Goal: Task Accomplishment & Management: Manage account settings

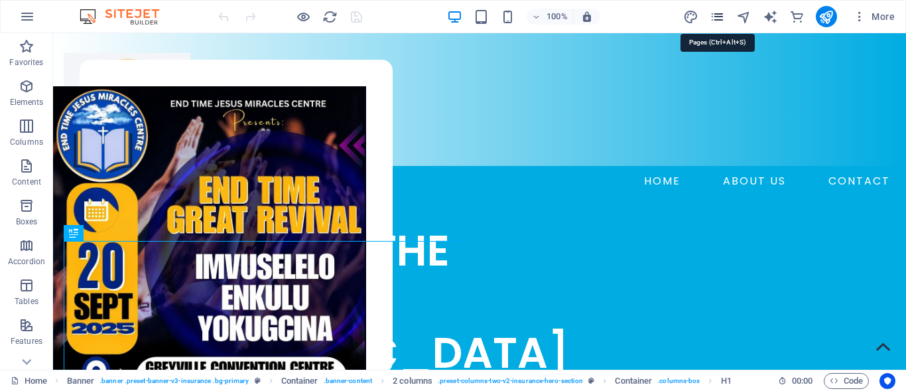
click at [718, 16] on icon "pages" at bounding box center [717, 16] width 15 height 15
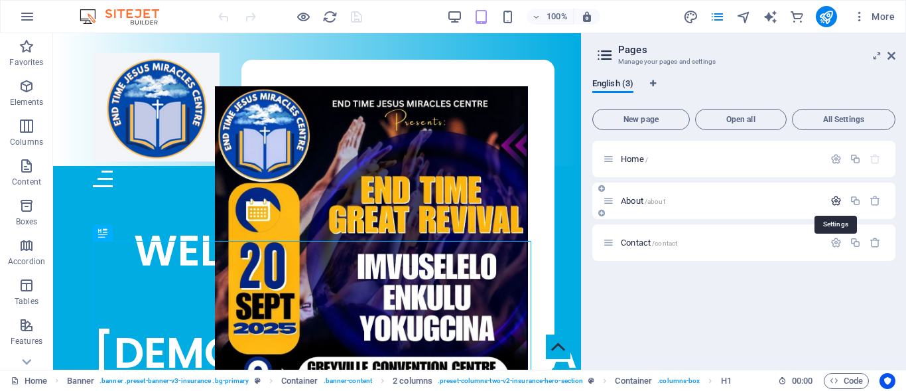
click at [838, 202] on icon "button" at bounding box center [835, 200] width 11 height 11
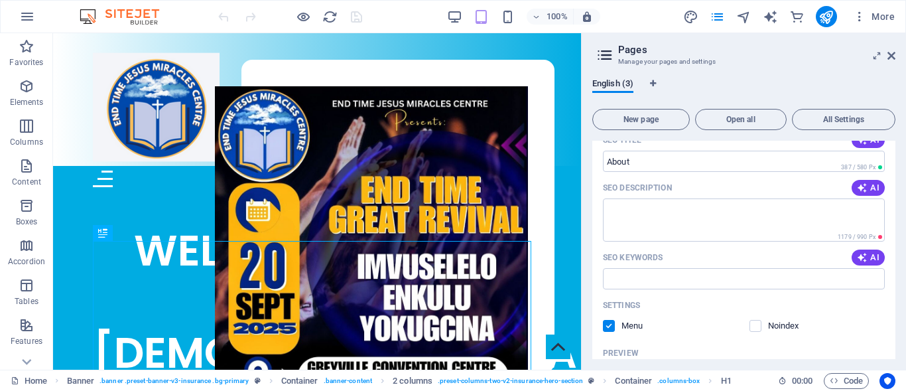
scroll to position [191, 0]
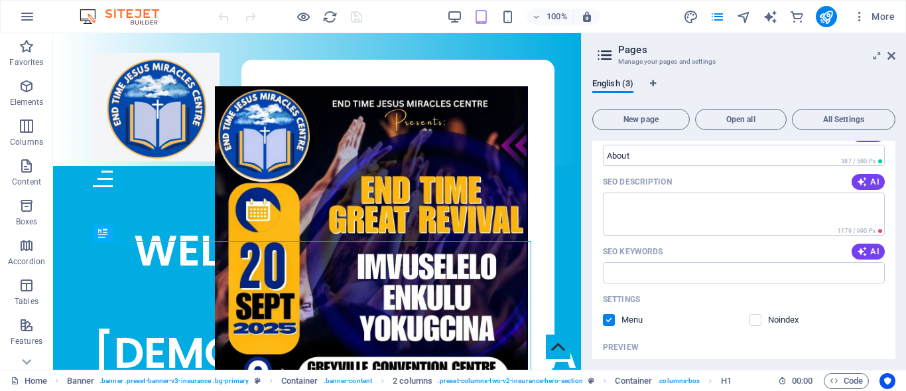
click at [897, 313] on div "English (3) New page Open all All Settings Home / About /about Name About ​ URL…" at bounding box center [744, 219] width 324 height 302
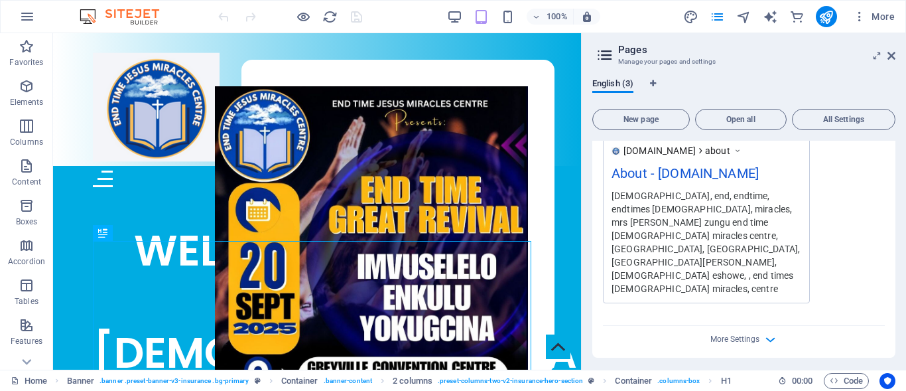
scroll to position [491, 0]
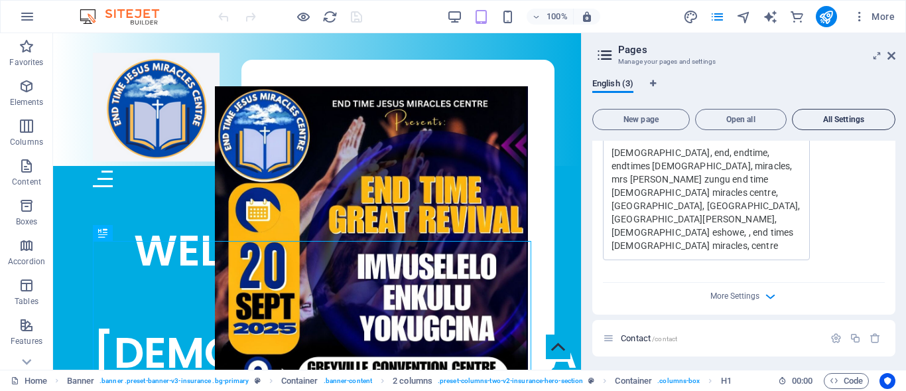
click at [848, 117] on span "All Settings" at bounding box center [844, 119] width 92 height 8
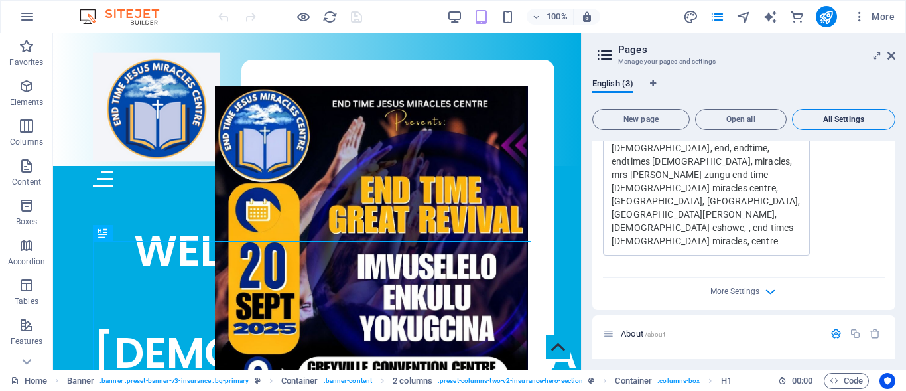
scroll to position [1212, 0]
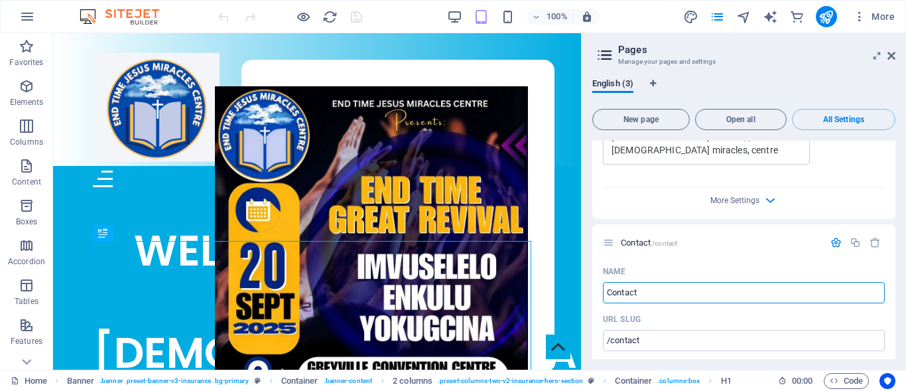
click at [895, 337] on div "English (3) New page Open all All Settings Home / Name Home ​ URL SLUG / ​ SEO …" at bounding box center [744, 219] width 324 height 302
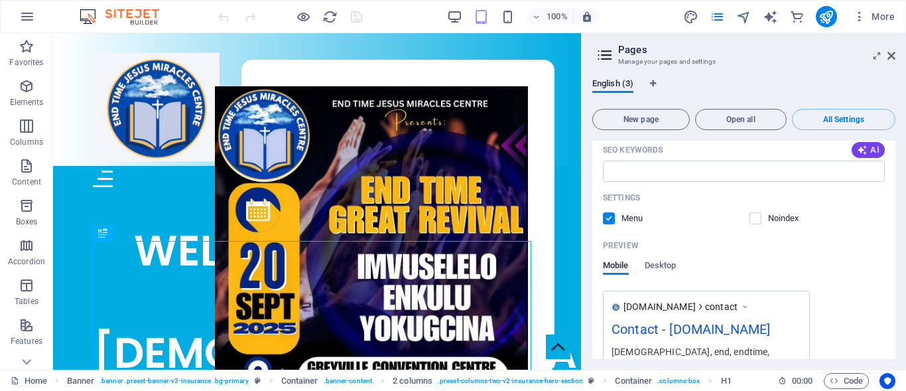
scroll to position [1594, 0]
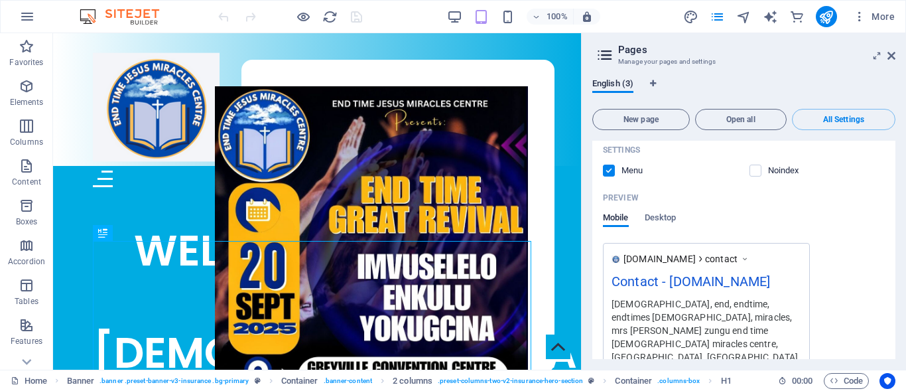
click at [893, 359] on div "English (3) New page Open all All Settings Home / Name Home ​ URL SLUG / ​ SEO …" at bounding box center [744, 219] width 324 height 302
click at [895, 360] on div "English (3) New page Open all All Settings Home / Name Home ​ URL SLUG / ​ SEO …" at bounding box center [744, 219] width 324 height 302
click at [860, 15] on icon "button" at bounding box center [859, 16] width 13 height 13
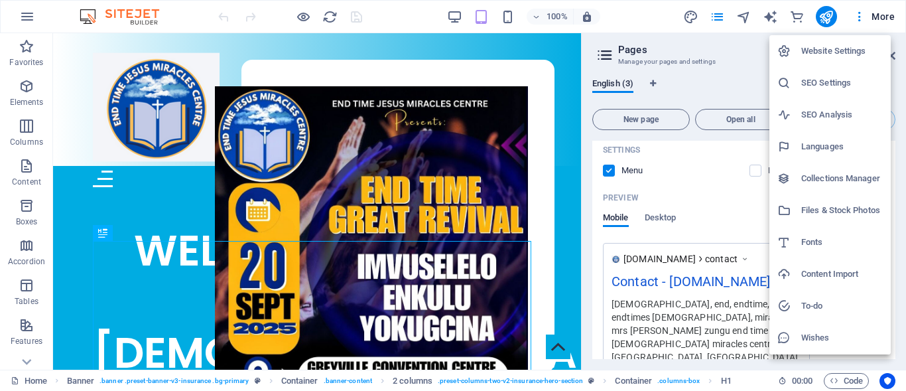
click at [846, 46] on h6 "Website Settings" at bounding box center [842, 51] width 82 height 16
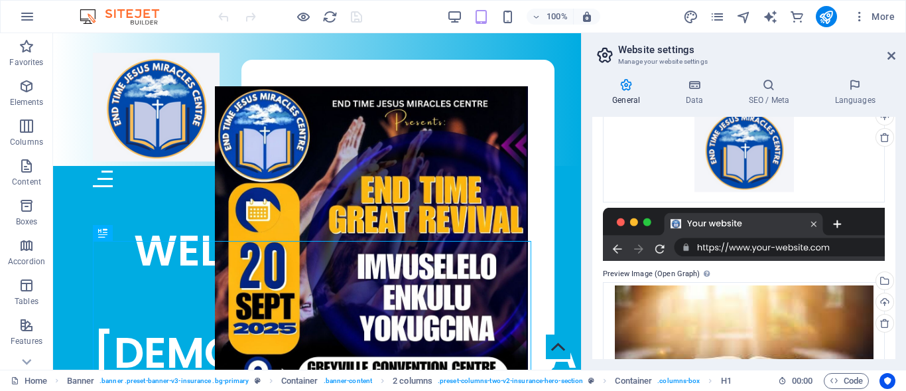
scroll to position [296, 0]
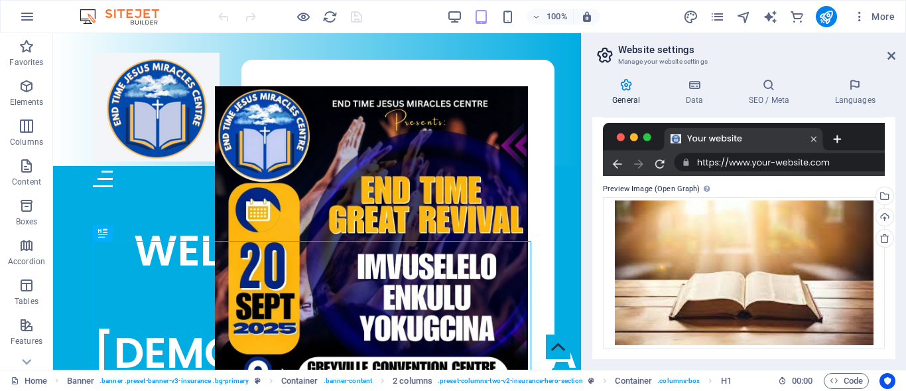
click at [895, 363] on div "General Data SEO / Meta Languages Website name [DOMAIN_NAME] Logo Drag files he…" at bounding box center [744, 219] width 324 height 302
click at [893, 364] on div "General Data SEO / Meta Languages Website name [DOMAIN_NAME] Logo Drag files he…" at bounding box center [744, 219] width 324 height 302
click at [698, 84] on icon at bounding box center [694, 84] width 58 height 13
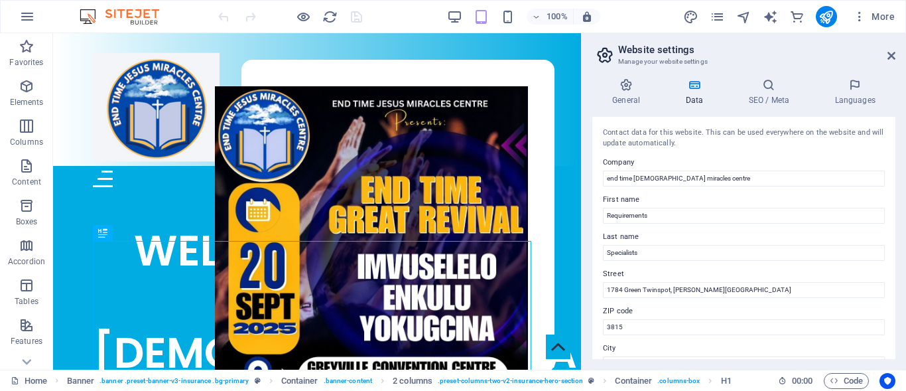
click at [895, 237] on div "General Data SEO / Meta Languages Website name [DOMAIN_NAME] Logo Drag files he…" at bounding box center [744, 219] width 324 height 302
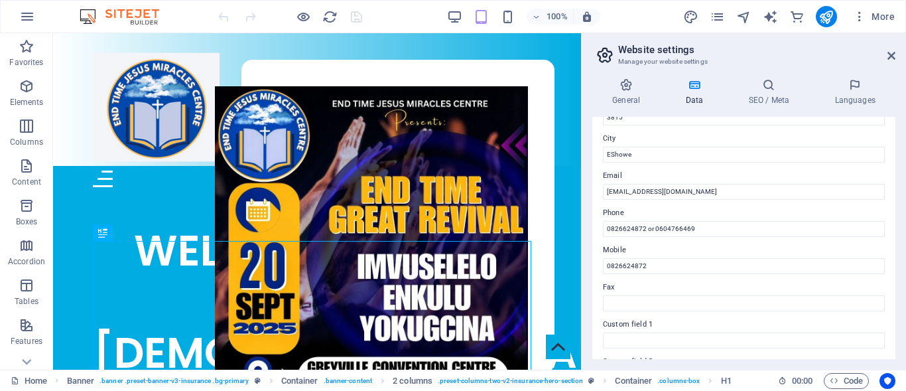
scroll to position [184, 0]
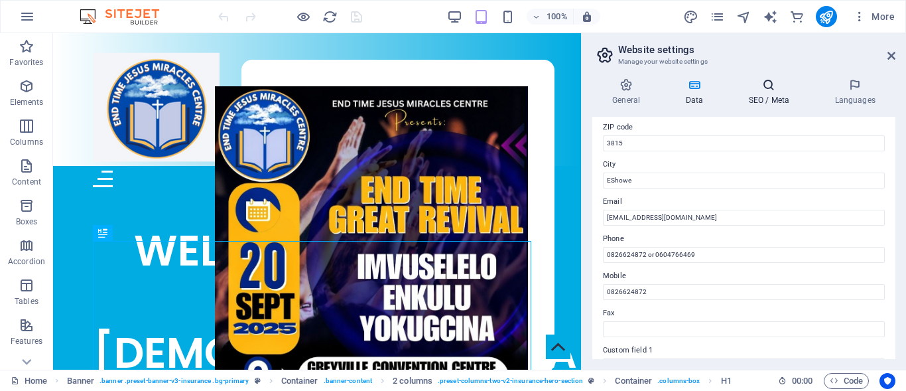
click at [768, 88] on icon at bounding box center [768, 84] width 81 height 13
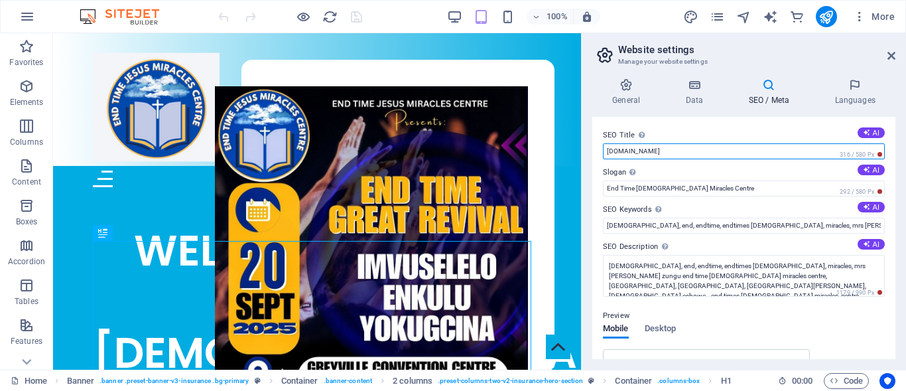
click at [796, 149] on input "[DOMAIN_NAME]" at bounding box center [744, 151] width 282 height 16
click at [674, 151] on input "[DOMAIN_NAME]" at bounding box center [744, 151] width 282 height 16
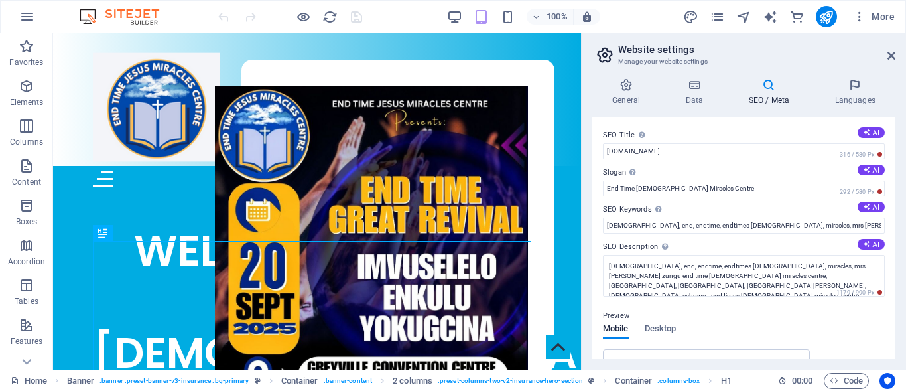
click at [775, 90] on icon at bounding box center [768, 84] width 81 height 13
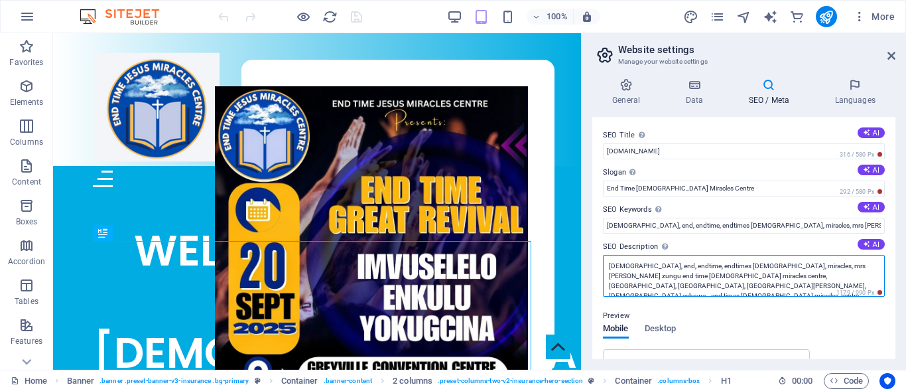
click at [720, 282] on textarea "[DEMOGRAPHIC_DATA], end, endtime, endtimes [DEMOGRAPHIC_DATA], miracles, mrs [P…" at bounding box center [744, 276] width 282 height 42
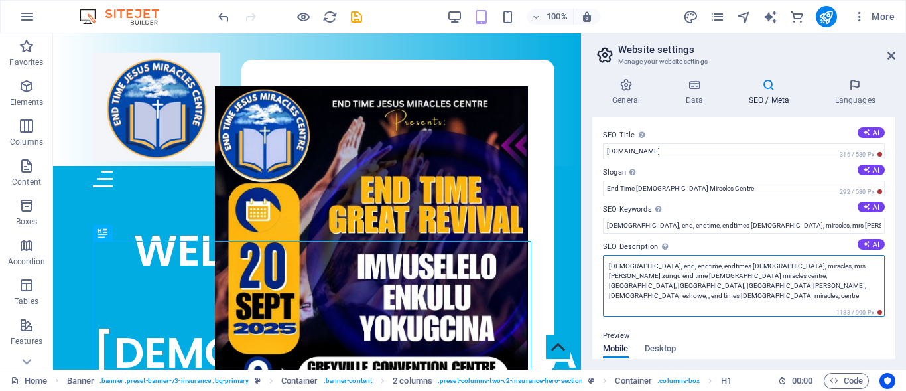
paste textarea "[DOMAIN_NAME]"
type textarea "[DEMOGRAPHIC_DATA], end, endtime, endtimes [DEMOGRAPHIC_DATA], miracles, mrs [P…"
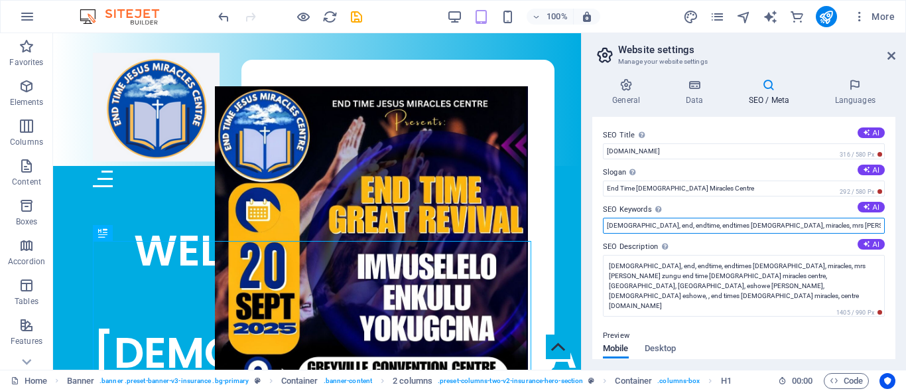
click at [759, 224] on input "[DEMOGRAPHIC_DATA], end, endtime, endtimes [DEMOGRAPHIC_DATA], miracles, mrs [P…" at bounding box center [744, 226] width 282 height 16
type input "[DEMOGRAPHIC_DATA], end, endtime, endtimes [DEMOGRAPHIC_DATA], miracles, mrs [P…"
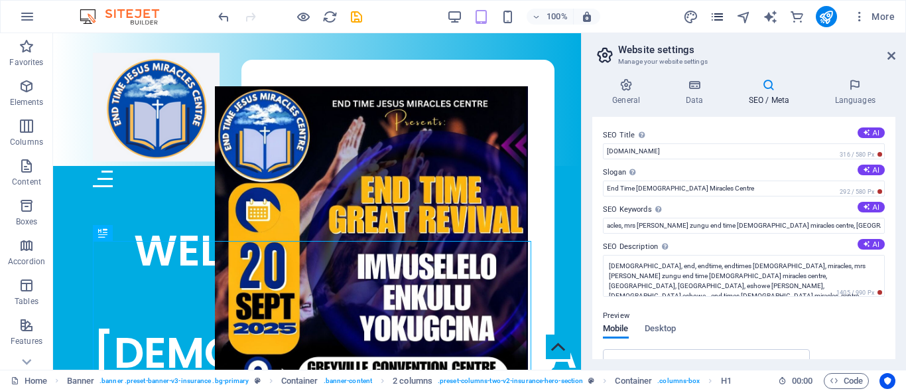
click at [717, 19] on icon "pages" at bounding box center [717, 16] width 15 height 15
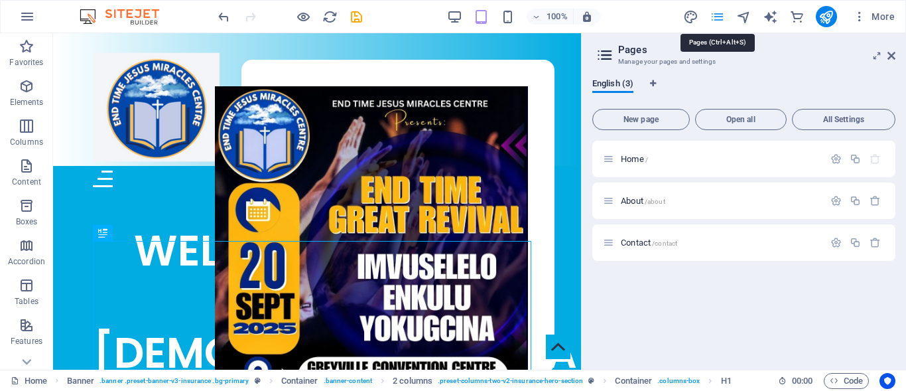
click at [718, 16] on icon "pages" at bounding box center [717, 16] width 15 height 15
click at [893, 261] on div "Home / About /about Contact /contact" at bounding box center [743, 250] width 303 height 218
click at [895, 267] on div "English (3) New page Open all All Settings Home / About /about Contact /contact" at bounding box center [744, 219] width 324 height 302
click at [893, 273] on div "Home / About /about Contact /contact" at bounding box center [743, 250] width 303 height 218
click at [27, 17] on icon "button" at bounding box center [27, 17] width 16 height 16
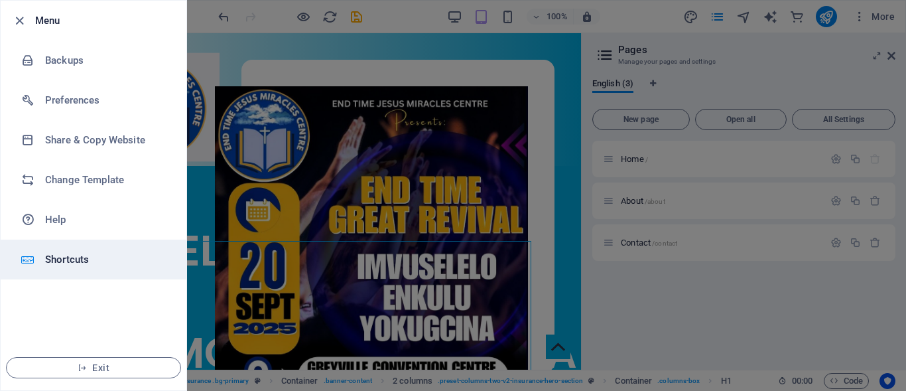
click at [70, 257] on h6 "Shortcuts" at bounding box center [106, 259] width 123 height 16
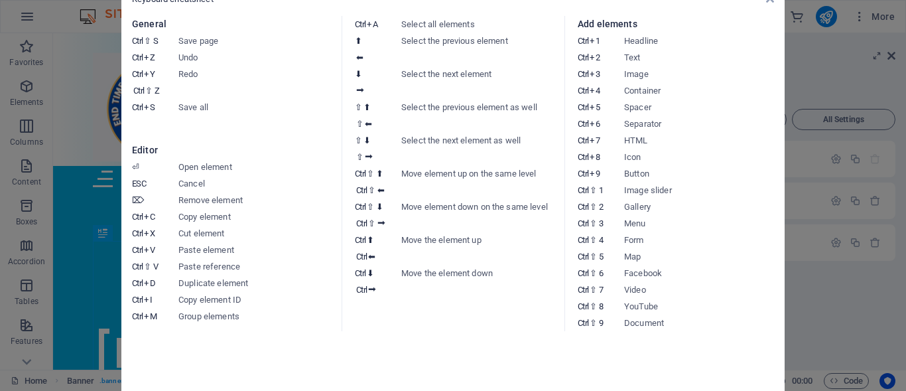
click at [63, 155] on aside "Keyboard cheatsheet General Ctrl ⇧ S Save page Ctrl Z Undo Ctrl Y Ctrl ⇧ Z Redo…" at bounding box center [453, 195] width 906 height 391
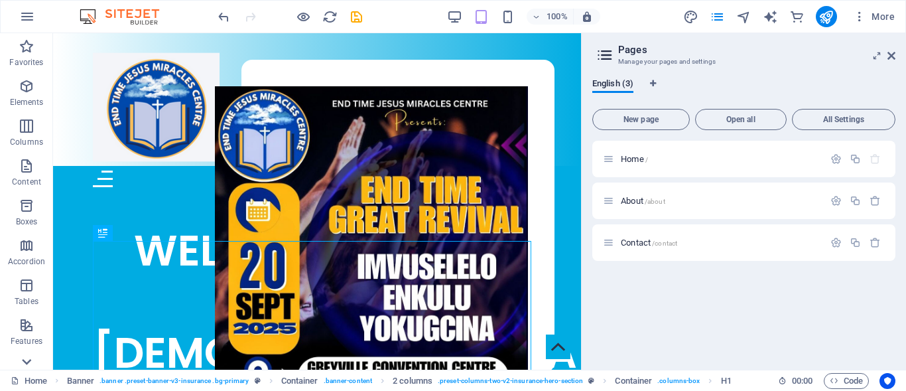
click at [27, 359] on icon at bounding box center [26, 361] width 19 height 19
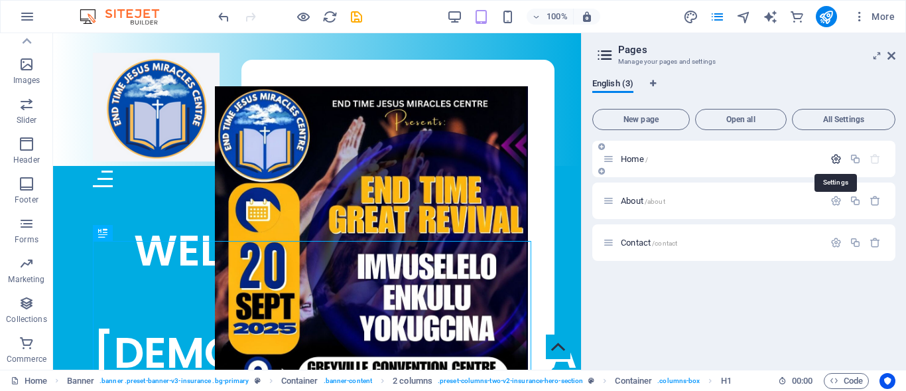
click at [836, 162] on icon "button" at bounding box center [835, 158] width 11 height 11
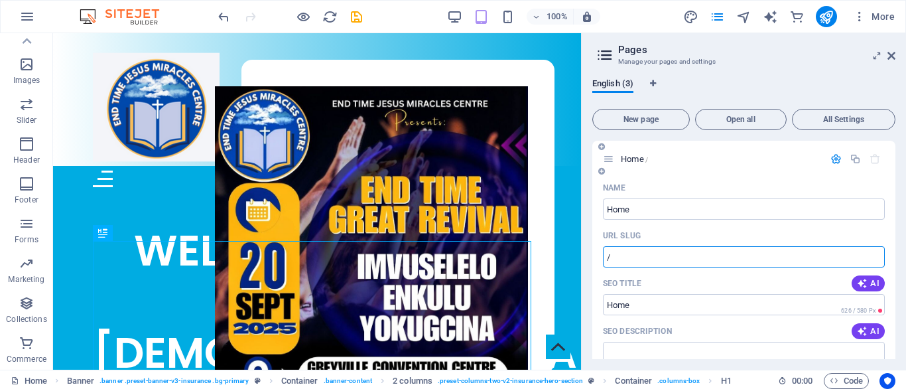
click at [791, 256] on input "/" at bounding box center [744, 256] width 282 height 21
click at [649, 254] on input "/" at bounding box center [744, 256] width 282 height 21
paste input "text"
click at [660, 260] on input "/" at bounding box center [744, 256] width 282 height 21
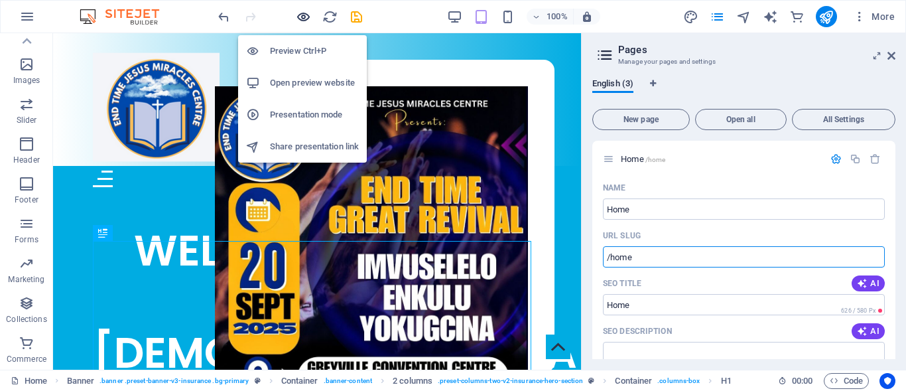
click at [0, 0] on icon "button" at bounding box center [0, 0] width 0 height 0
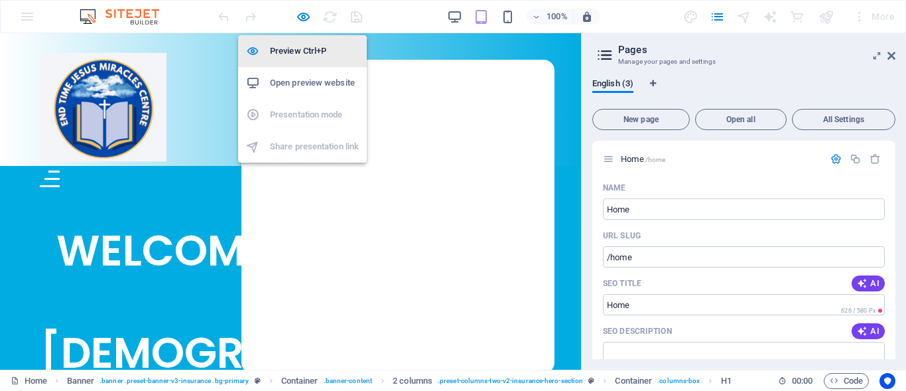
click at [302, 49] on h6 "Preview Ctrl+P" at bounding box center [314, 51] width 89 height 16
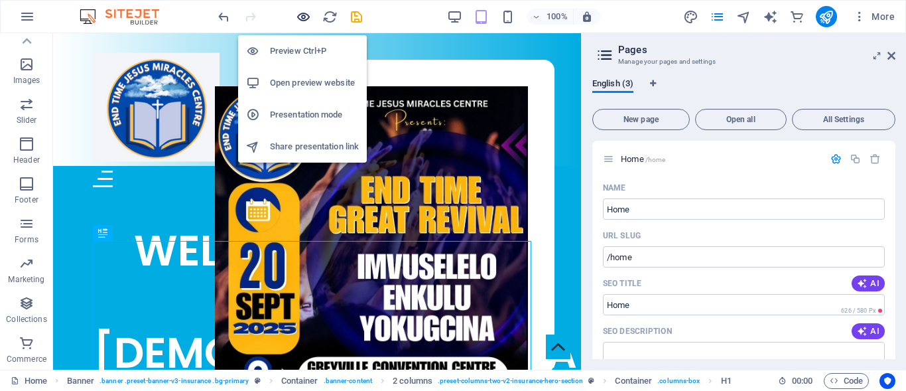
click at [0, 0] on icon "button" at bounding box center [0, 0] width 0 height 0
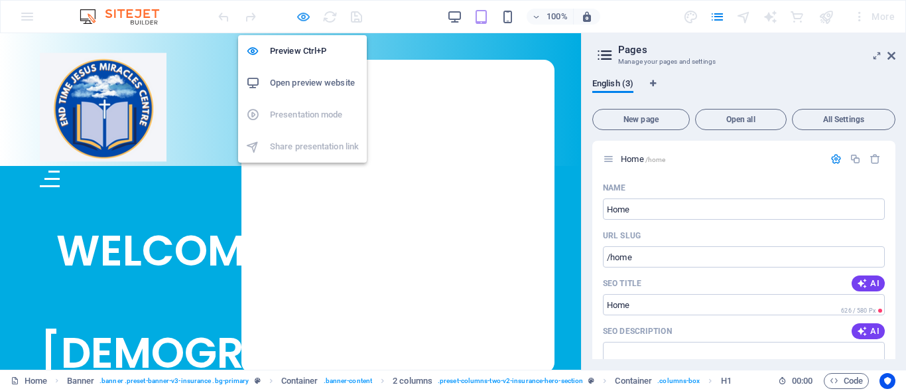
click at [0, 0] on icon "button" at bounding box center [0, 0] width 0 height 0
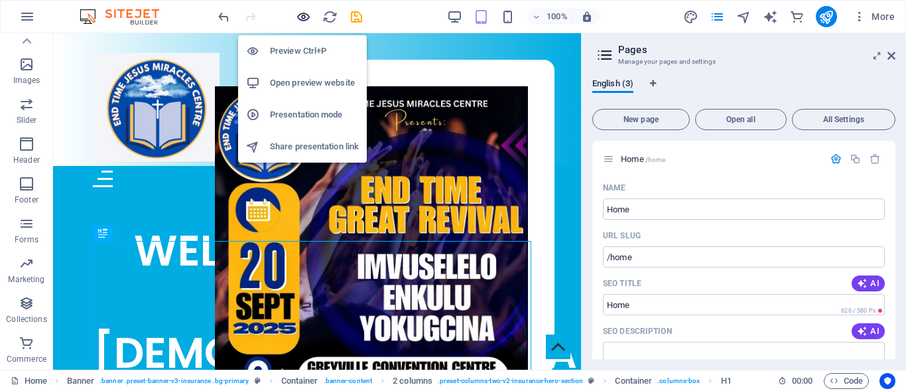
click at [0, 0] on icon "button" at bounding box center [0, 0] width 0 height 0
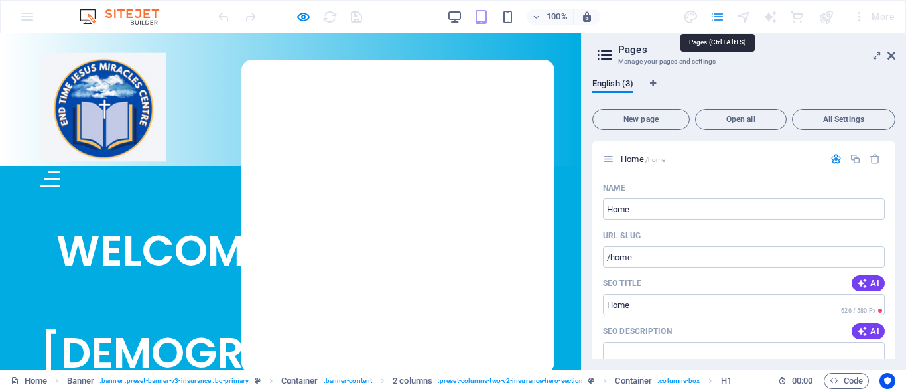
click at [713, 14] on icon "pages" at bounding box center [717, 16] width 15 height 15
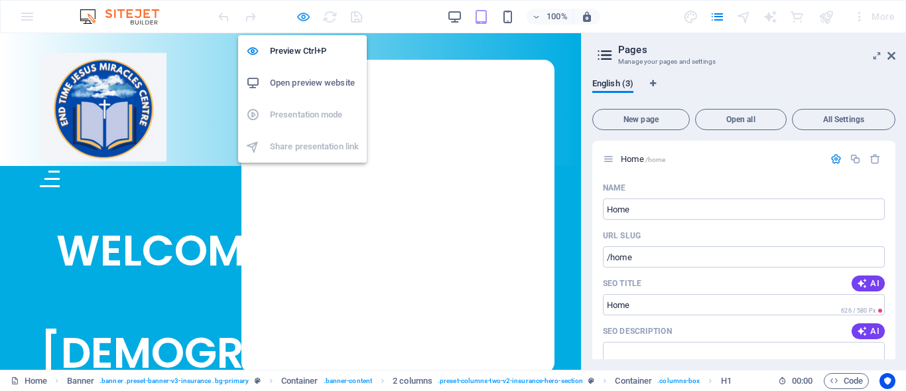
click at [0, 0] on icon "button" at bounding box center [0, 0] width 0 height 0
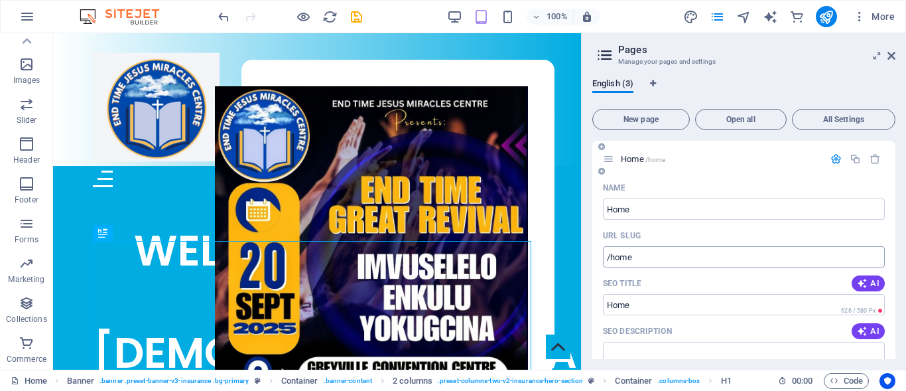
click at [658, 253] on input "/home" at bounding box center [744, 256] width 282 height 21
click at [695, 257] on input "/home" at bounding box center [744, 256] width 282 height 21
type input "k"
paste input "text"
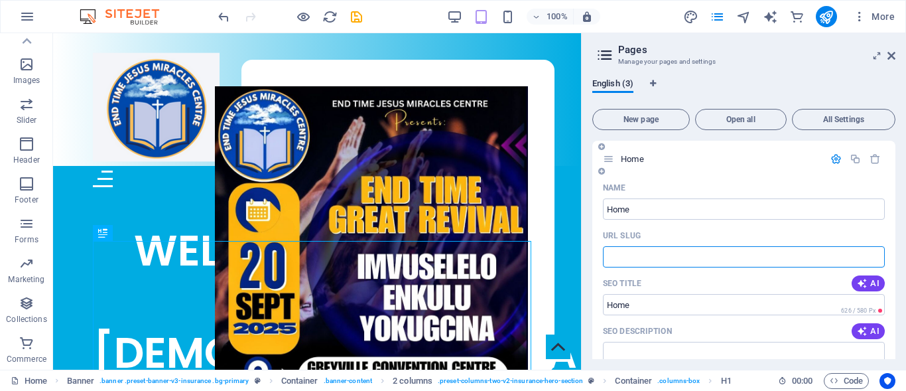
paste input "text"
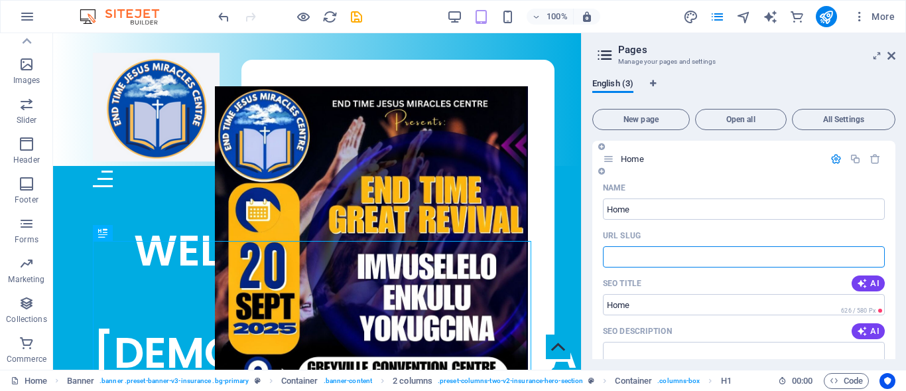
paste input "text"
click at [653, 260] on input "URL SLUG" at bounding box center [744, 256] width 282 height 21
paste input "text"
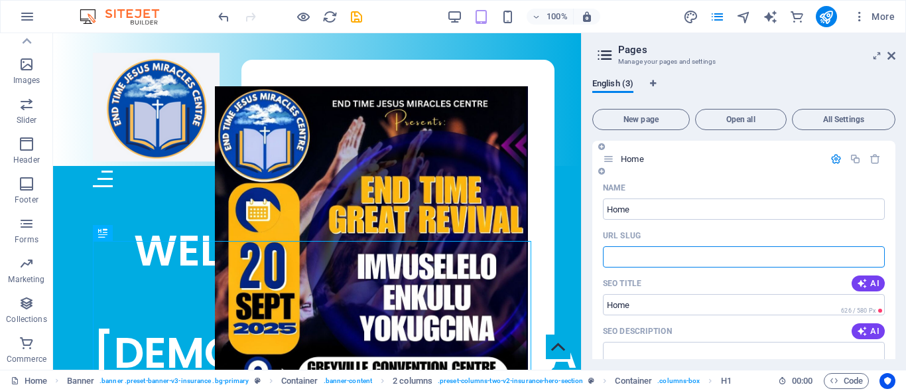
paste input "text"
click at [648, 254] on input "/" at bounding box center [744, 256] width 282 height 21
click at [670, 259] on input "/" at bounding box center [744, 256] width 282 height 21
click at [633, 257] on input "/" at bounding box center [744, 256] width 282 height 21
type input "/endtimesjesusmiraclescentre"
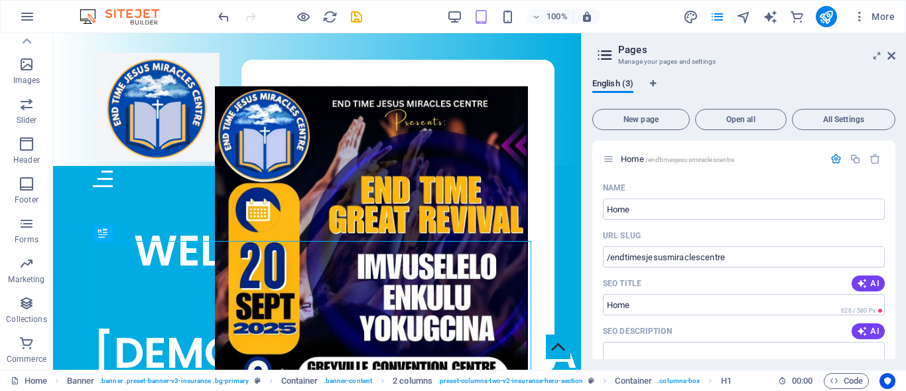
click at [895, 288] on div "English (3) New page Open all All Settings Home /endtimesjesusmiraclescentre Na…" at bounding box center [744, 219] width 324 height 302
click at [897, 242] on div "English (3) New page Open all All Settings Home /endtimesjesusmiraclescentre Na…" at bounding box center [744, 219] width 324 height 302
click at [895, 240] on div "English (3) New page Open all All Settings Home /endtimesjesusmiraclescentre Na…" at bounding box center [744, 219] width 324 height 302
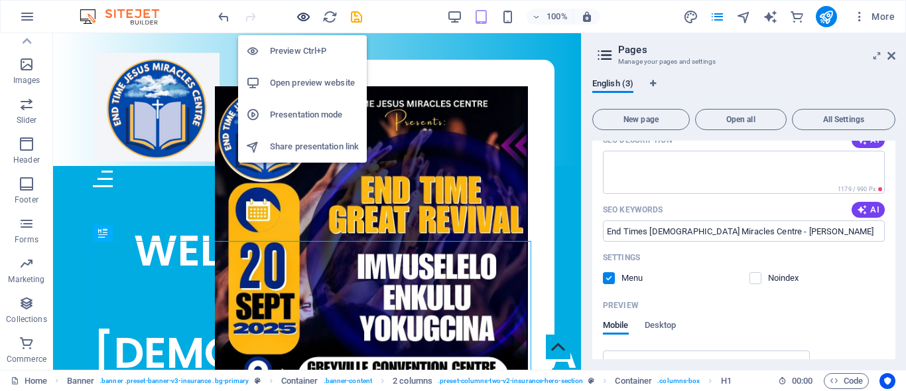
click at [0, 0] on icon "button" at bounding box center [0, 0] width 0 height 0
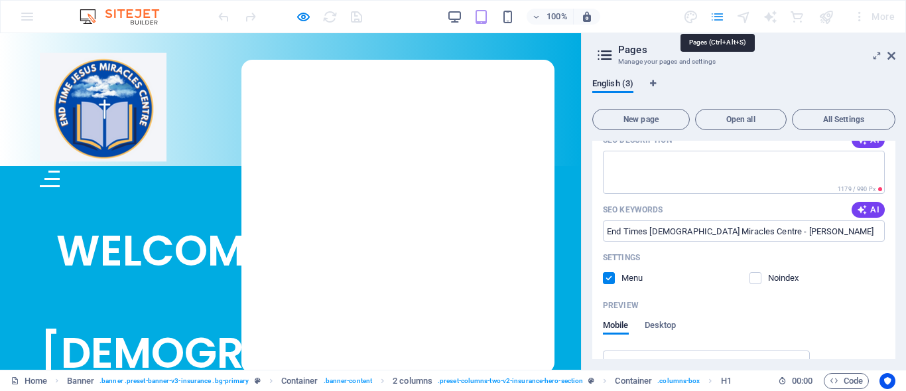
click at [722, 13] on icon "pages" at bounding box center [717, 16] width 15 height 15
click at [893, 58] on icon at bounding box center [891, 55] width 8 height 11
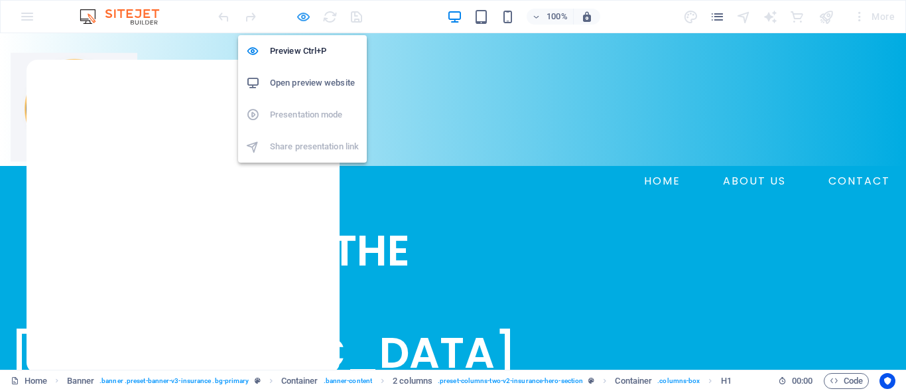
click at [0, 0] on icon "button" at bounding box center [0, 0] width 0 height 0
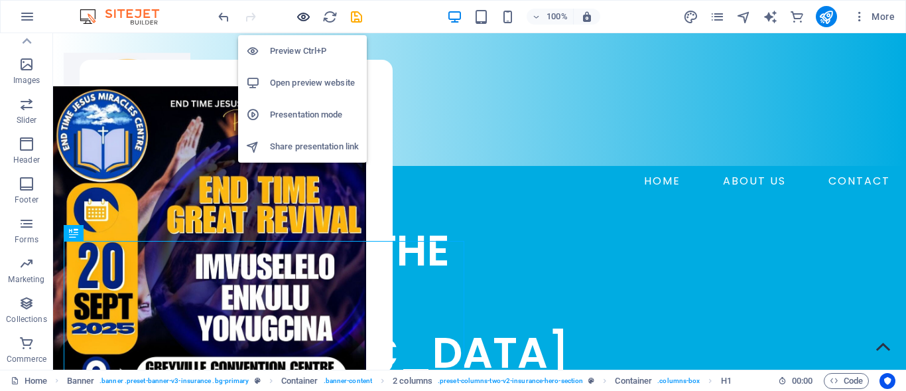
click at [0, 0] on icon "button" at bounding box center [0, 0] width 0 height 0
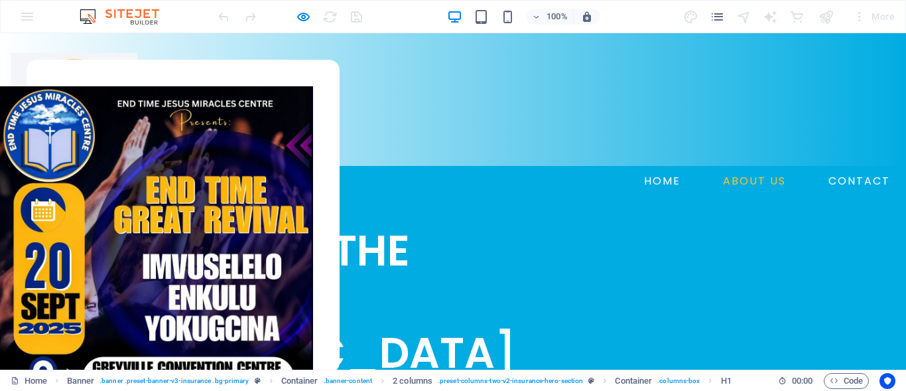
click at [763, 170] on link "ABOUT US" at bounding box center [755, 180] width 74 height 21
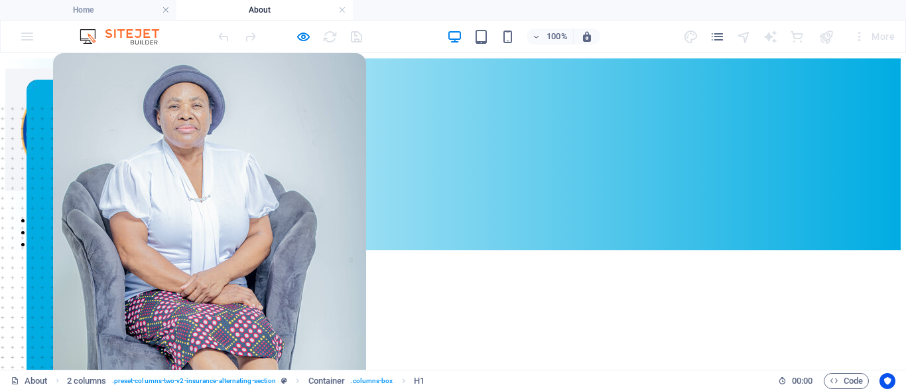
scroll to position [0, 0]
click at [841, 214] on nav "HOME ABOUT US CONTACT" at bounding box center [452, 232] width 895 height 36
click at [651, 214] on nav "HOME ABOUT US CONTACT" at bounding box center [452, 232] width 895 height 36
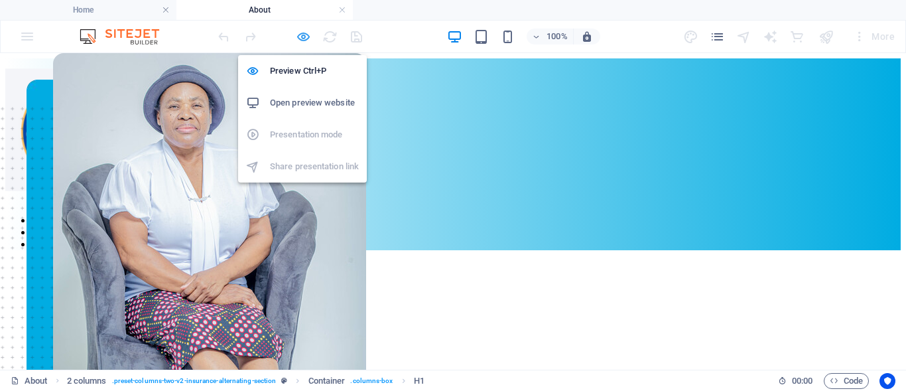
click at [304, 40] on icon "button" at bounding box center [303, 36] width 15 height 15
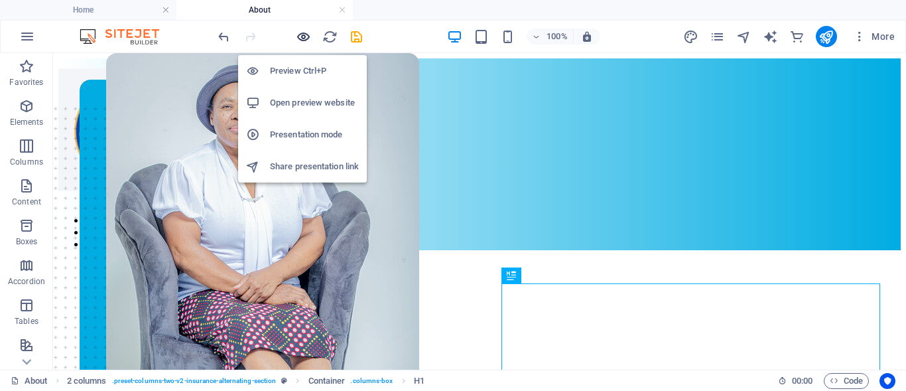
click at [304, 40] on icon "button" at bounding box center [303, 36] width 15 height 15
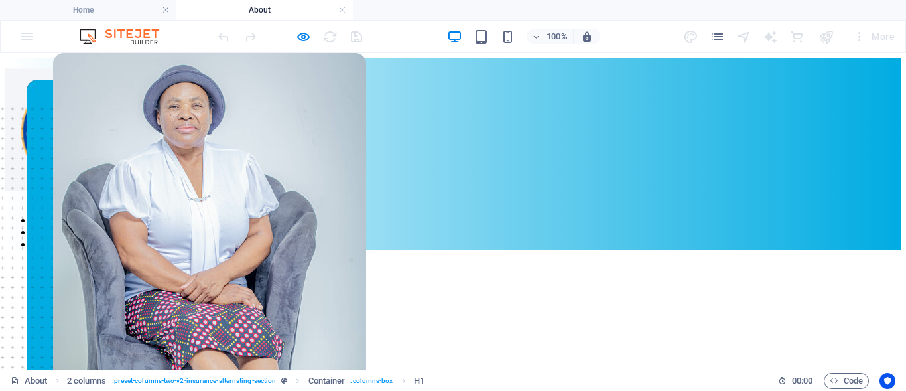
click at [63, 214] on link "HOME" at bounding box center [47, 219] width 31 height 11
click at [28, 36] on div "100% More" at bounding box center [453, 37] width 905 height 32
click at [719, 36] on icon "pages" at bounding box center [717, 36] width 15 height 15
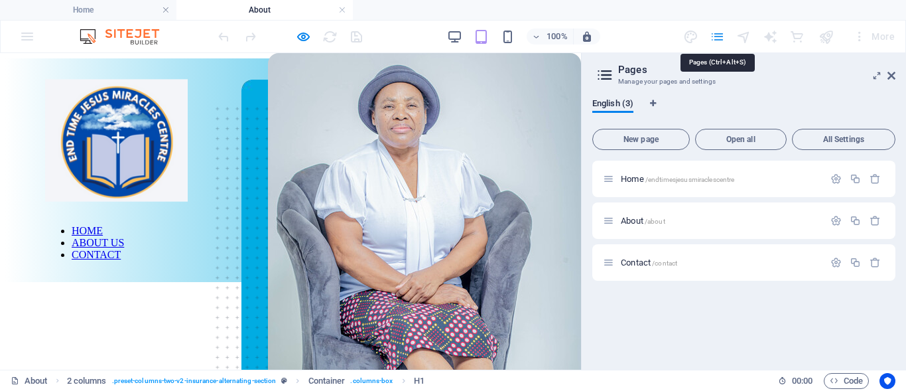
scroll to position [598, 0]
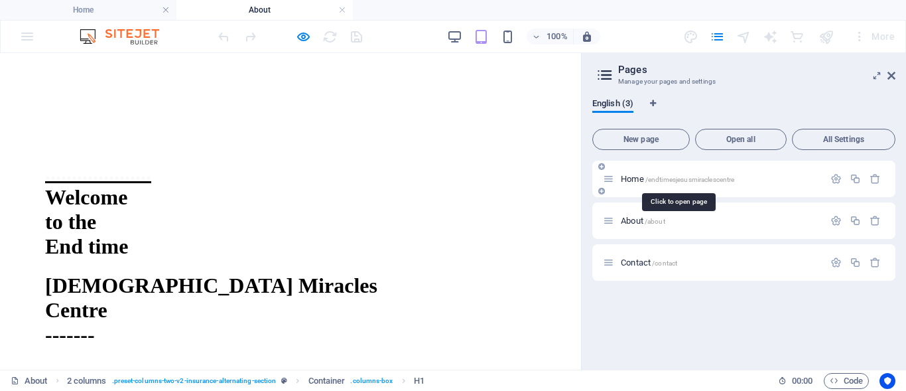
click at [635, 181] on span "Home /endtimesjesusmiraclescentre" at bounding box center [677, 179] width 113 height 10
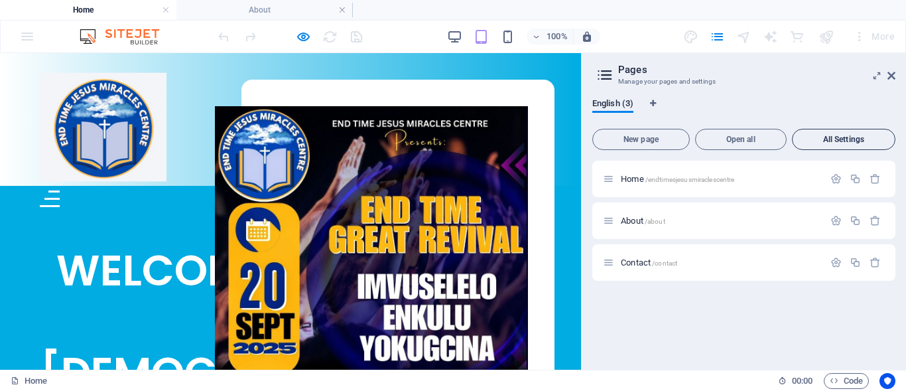
click at [815, 139] on span "All Settings" at bounding box center [844, 139] width 92 height 8
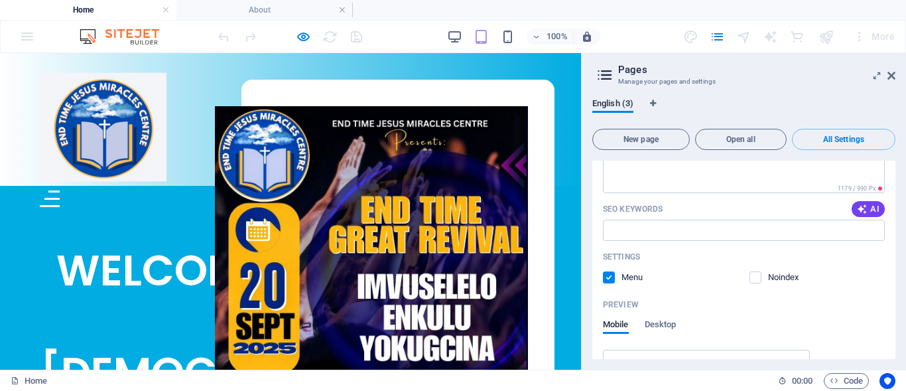
scroll to position [1334, 0]
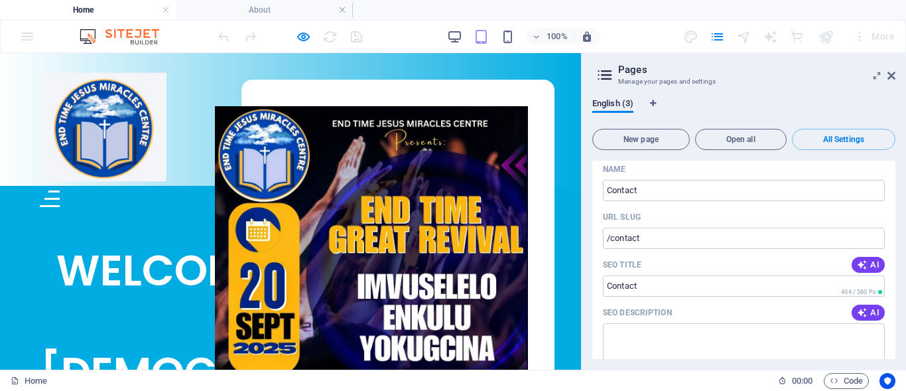
click at [896, 247] on div "English (3) New page Open all All Settings Home /endtimesjesusmiraclescentre Na…" at bounding box center [744, 229] width 324 height 282
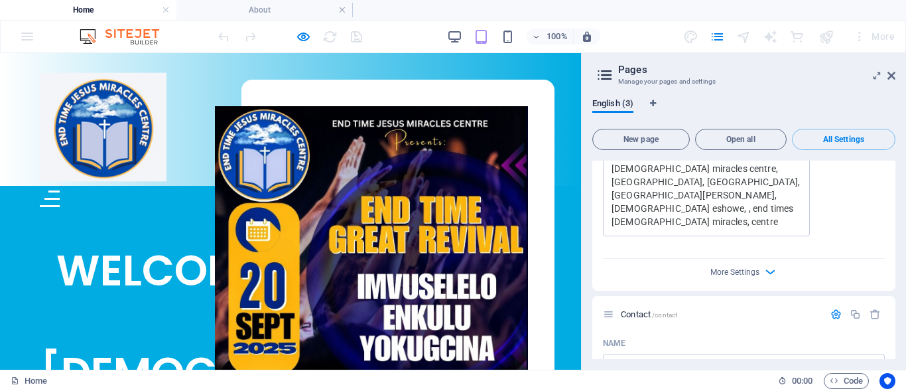
click at [897, 216] on div "English (3) New page Open all All Settings Home /endtimesjesusmiraclescentre Na…" at bounding box center [744, 229] width 324 height 282
click at [601, 75] on icon at bounding box center [605, 75] width 20 height 19
click at [598, 75] on icon at bounding box center [605, 75] width 20 height 19
click at [717, 36] on icon "pages" at bounding box center [717, 36] width 15 height 15
click at [892, 76] on icon at bounding box center [891, 75] width 8 height 11
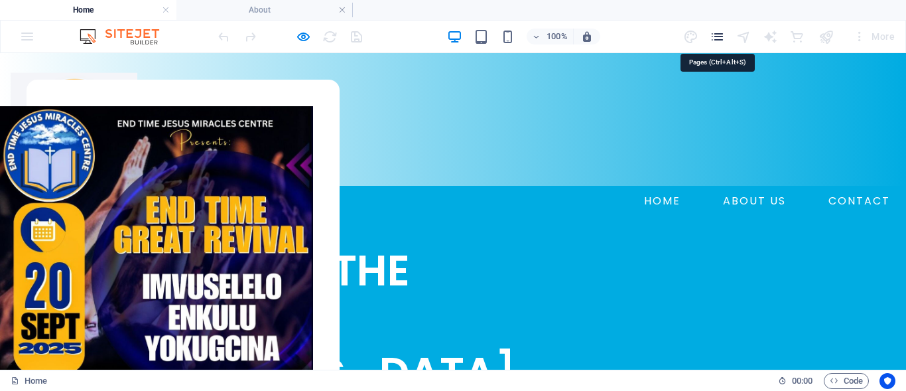
click at [718, 36] on icon "pages" at bounding box center [717, 36] width 15 height 15
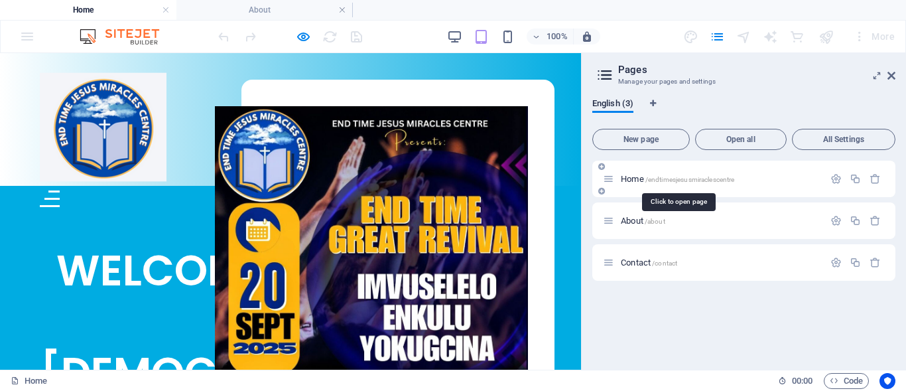
click at [635, 181] on span "Home /endtimesjesusmiraclescentre" at bounding box center [677, 179] width 113 height 10
click at [836, 180] on icon "button" at bounding box center [835, 178] width 11 height 11
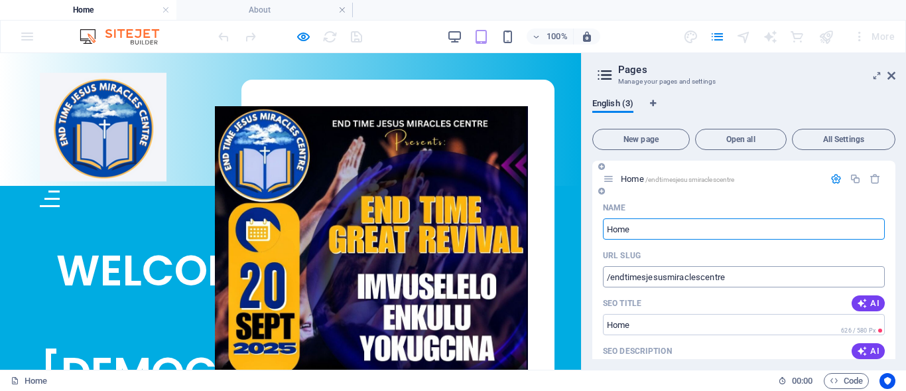
click at [793, 272] on input "/endtimesjesusmiraclescentre" at bounding box center [744, 276] width 282 height 21
click at [764, 283] on input "/endtimesjesusmiraclescentre" at bounding box center [744, 276] width 282 height 21
type input "/home"
click at [725, 299] on div "SEO Title AI" at bounding box center [744, 302] width 282 height 21
click at [897, 330] on div "English (3) New page Open all All Settings Home /home Name Home ​ URL SLUG /hom…" at bounding box center [744, 229] width 324 height 282
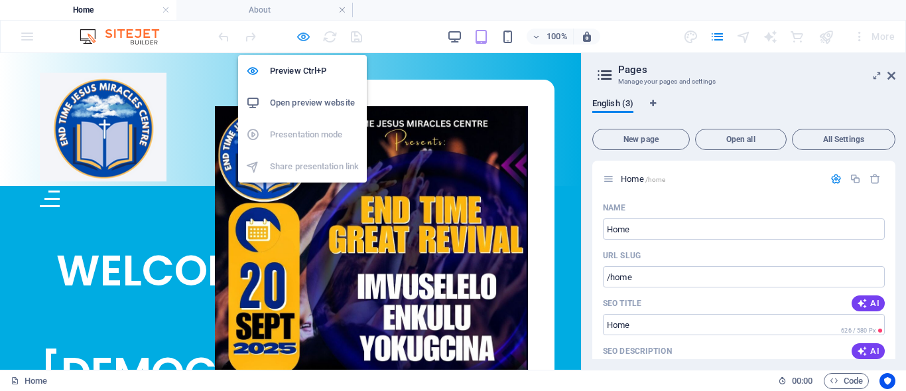
click at [0, 0] on icon "button" at bounding box center [0, 0] width 0 height 0
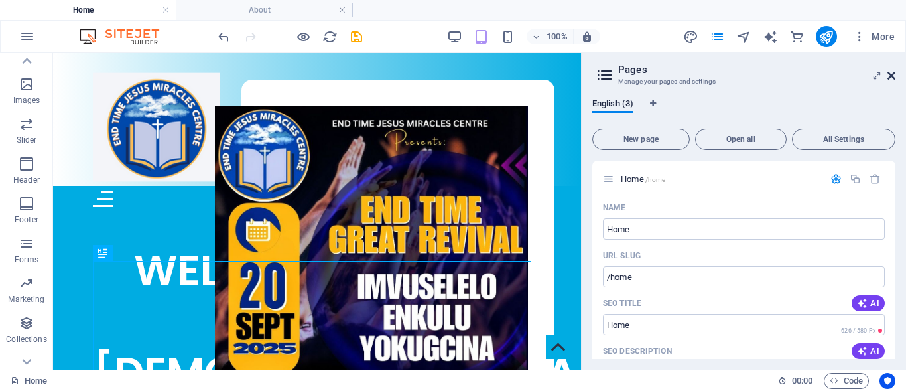
click at [895, 72] on icon at bounding box center [891, 75] width 8 height 11
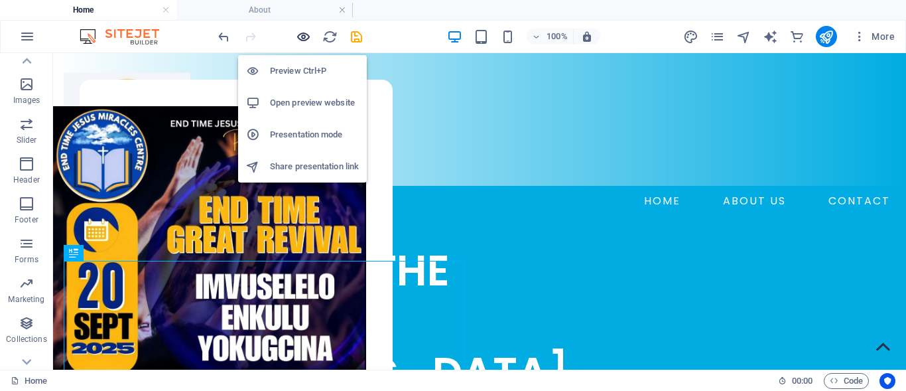
click at [0, 0] on icon "button" at bounding box center [0, 0] width 0 height 0
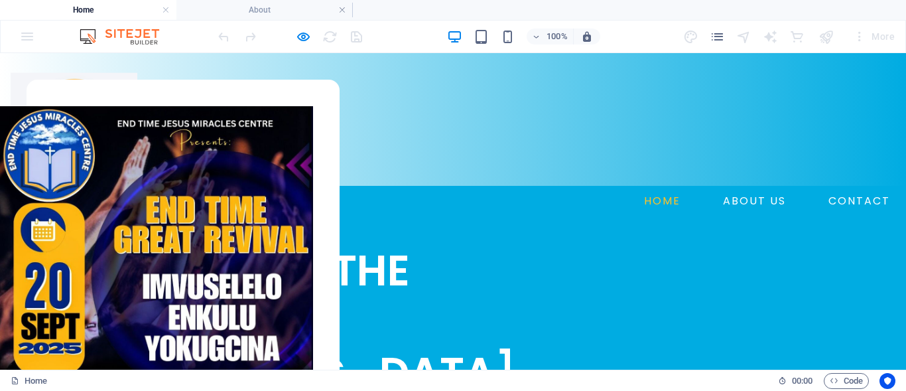
click at [663, 190] on link "HOME" at bounding box center [662, 200] width 47 height 21
